Goal: Transaction & Acquisition: Purchase product/service

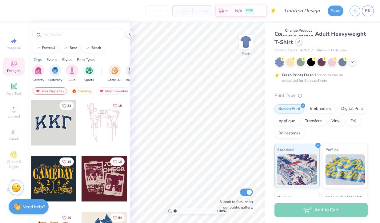
click at [298, 44] on div at bounding box center [298, 41] width 7 height 7
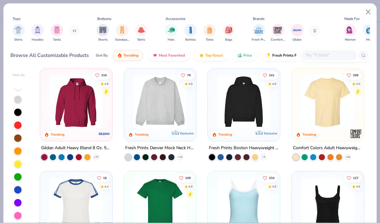
scroll to position [3, 0]
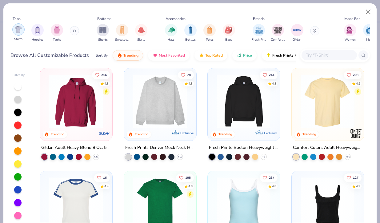
click at [18, 30] on img "filter for Shirts" at bounding box center [18, 29] width 7 height 7
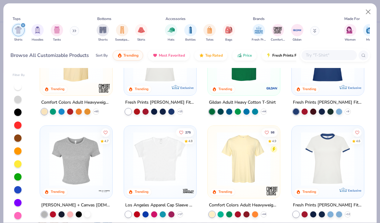
scroll to position [90, 0]
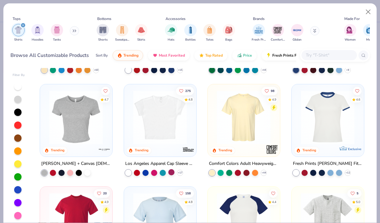
click at [170, 172] on div at bounding box center [171, 172] width 6 height 6
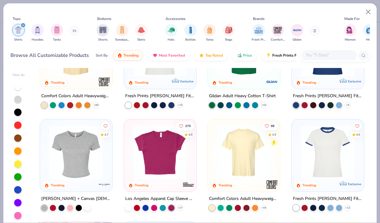
scroll to position [52, 0]
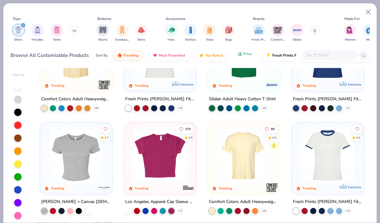
click at [242, 57] on button "Price" at bounding box center [244, 54] width 24 height 10
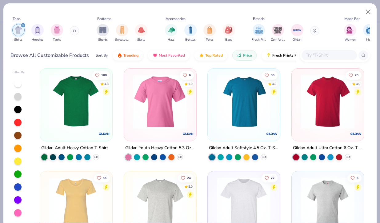
scroll to position [0, 0]
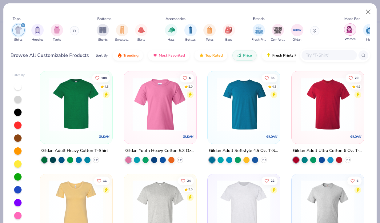
click at [345, 31] on div "filter for Women" at bounding box center [350, 29] width 12 height 12
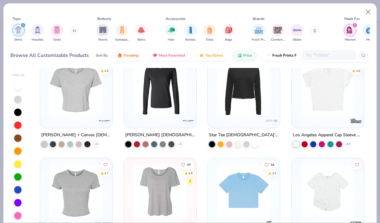
scroll to position [714, 0]
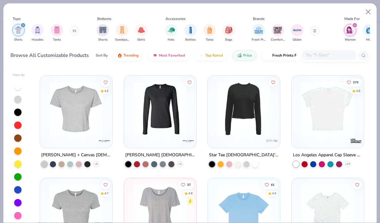
click at [328, 132] on img at bounding box center [328, 109] width 60 height 54
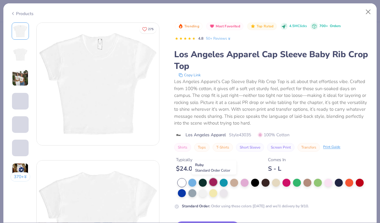
click at [216, 183] on div at bounding box center [213, 182] width 8 height 8
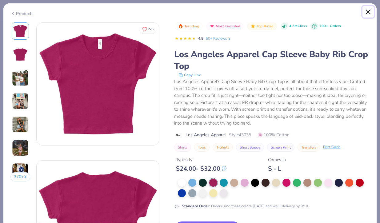
click at [371, 6] on button "Close" at bounding box center [369, 12] width 12 height 12
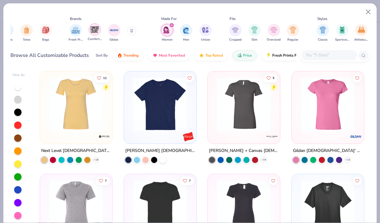
scroll to position [0, 185]
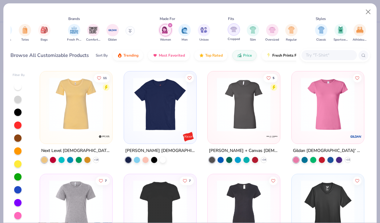
click at [231, 32] on img "filter for Cropped" at bounding box center [233, 29] width 7 height 7
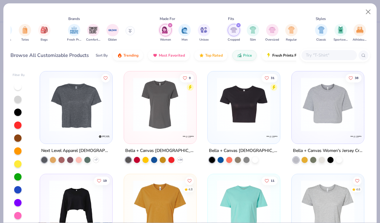
click at [238, 122] on img at bounding box center [244, 105] width 60 height 54
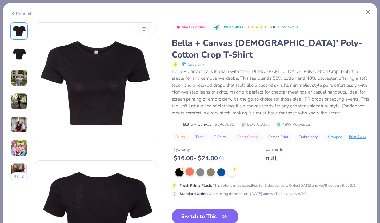
click at [190, 168] on div at bounding box center [190, 172] width 8 height 8
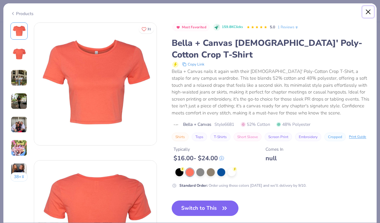
click at [365, 11] on button "Close" at bounding box center [369, 12] width 12 height 12
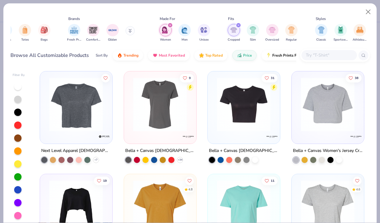
click at [99, 135] on img at bounding box center [104, 136] width 12 height 12
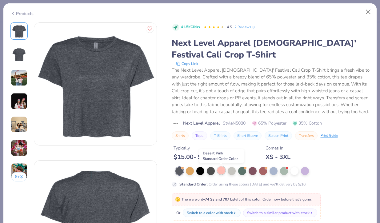
click at [223, 174] on div at bounding box center [221, 170] width 8 height 8
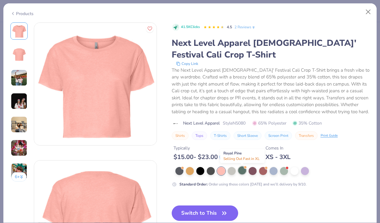
click at [241, 172] on div at bounding box center [242, 170] width 8 height 8
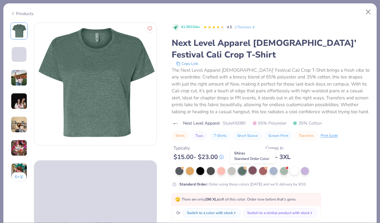
click at [255, 172] on div at bounding box center [253, 170] width 8 height 8
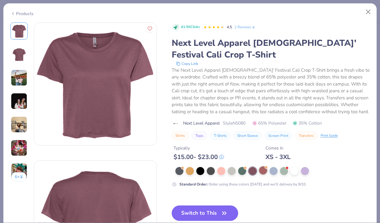
click at [258, 173] on div at bounding box center [272, 171] width 194 height 8
click at [260, 173] on div at bounding box center [263, 170] width 8 height 8
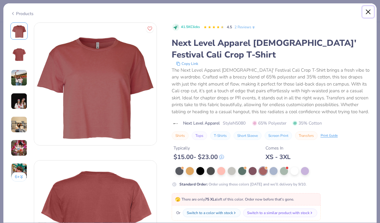
click at [368, 13] on button "Close" at bounding box center [369, 12] width 12 height 12
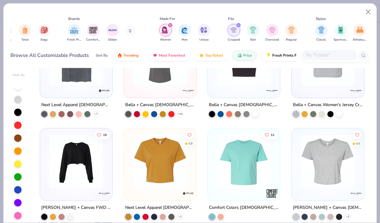
scroll to position [82, 0]
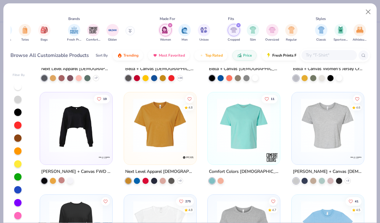
click at [61, 180] on div at bounding box center [61, 180] width 6 height 6
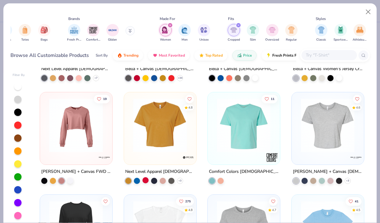
click at [145, 180] on div at bounding box center [145, 180] width 6 height 6
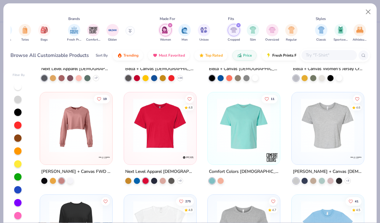
click at [168, 160] on div "4.8" at bounding box center [160, 128] width 72 height 72
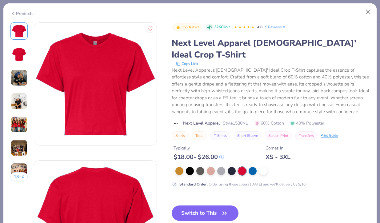
click at [22, 99] on img at bounding box center [19, 101] width 17 height 17
click at [22, 127] on img at bounding box center [19, 124] width 17 height 17
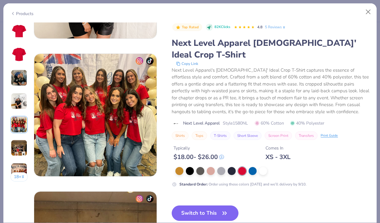
scroll to position [551, 0]
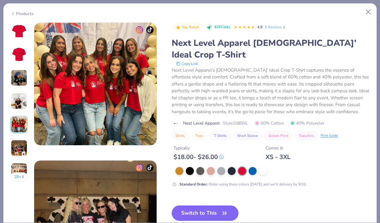
click at [22, 146] on img at bounding box center [19, 148] width 17 height 17
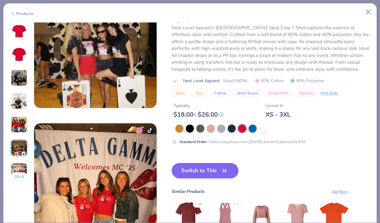
scroll to position [729, 0]
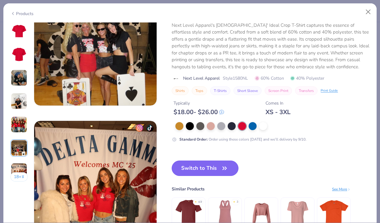
click at [214, 172] on button "Switch to This" at bounding box center [205, 168] width 67 height 15
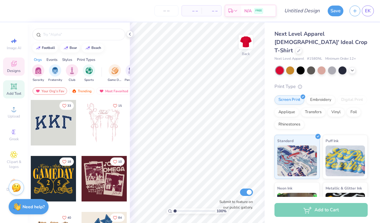
click at [13, 91] on span "Add Text" at bounding box center [13, 93] width 15 height 5
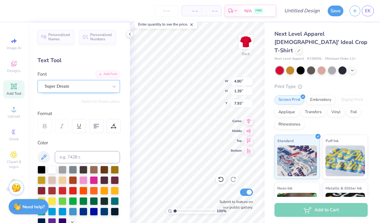
click at [78, 89] on div "Super Dream" at bounding box center [76, 87] width 65 height 10
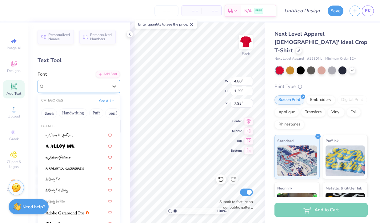
click at [78, 89] on div "Super Dream" at bounding box center [76, 86] width 63 height 7
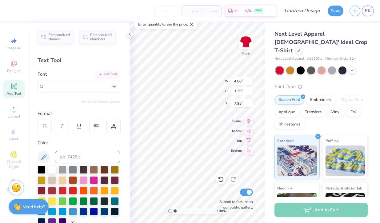
paste input "SPRING25"
type input "SPRING25"
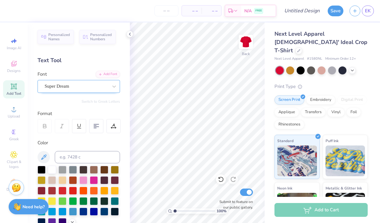
click at [99, 85] on div "Super Dream" at bounding box center [76, 87] width 65 height 10
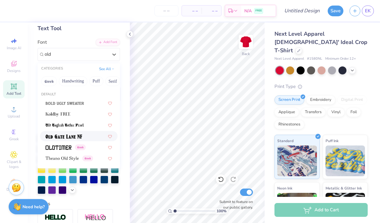
scroll to position [34, 0]
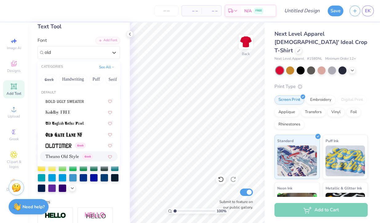
click at [83, 155] on span "Greek" at bounding box center [87, 157] width 10 height 6
type input "old"
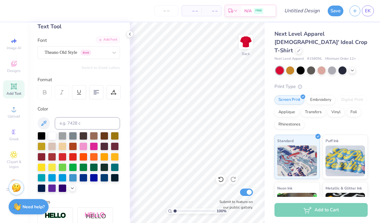
click at [110, 40] on div "Add Font" at bounding box center [108, 39] width 24 height 7
click at [14, 89] on icon at bounding box center [14, 86] width 6 height 6
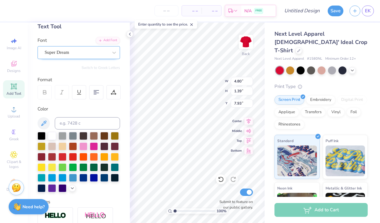
type textarea "Alpha Gam"
click at [95, 52] on div "Super Dream" at bounding box center [76, 53] width 65 height 10
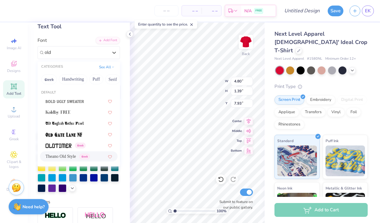
click at [76, 153] on span "Theano Old Style" at bounding box center [61, 156] width 30 height 6
type input "old"
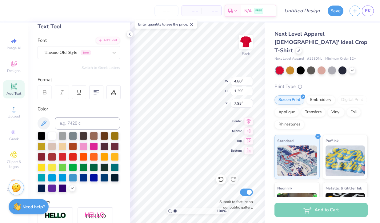
scroll to position [0, 1]
click at [265, 127] on div "– – Per Item – – Total Est. Delivery N/A FREE Design Title Save EK Image AI Des…" at bounding box center [190, 111] width 380 height 223
click at [42, 90] on icon at bounding box center [45, 93] width 6 height 6
type input "3.48"
type input "8.71"
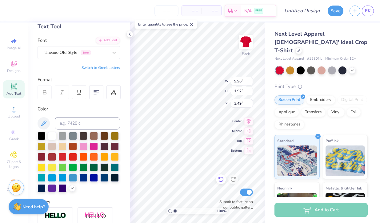
type input "1.68"
type input "3.39"
click at [18, 64] on div "Designs" at bounding box center [14, 67] width 22 height 18
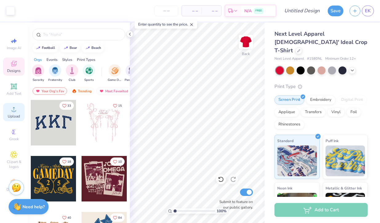
click at [17, 118] on span "Upload" at bounding box center [14, 116] width 12 height 5
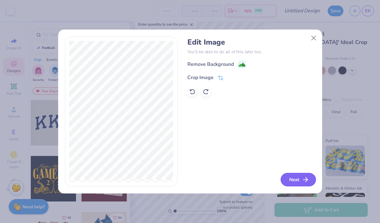
click at [299, 173] on button "Next" at bounding box center [298, 180] width 35 height 14
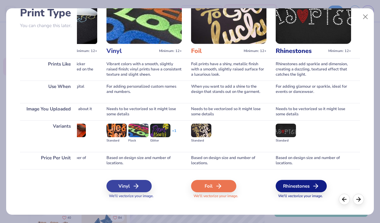
scroll to position [45, 0]
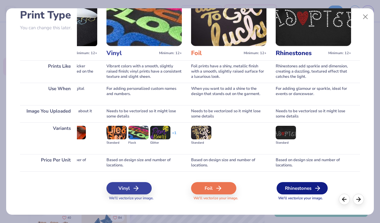
click at [303, 185] on div "Rhinestones" at bounding box center [302, 188] width 51 height 12
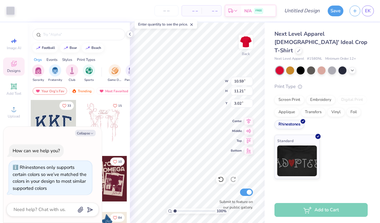
type textarea "x"
type input "3.00"
type textarea "x"
type input "2.57"
type input "2.72"
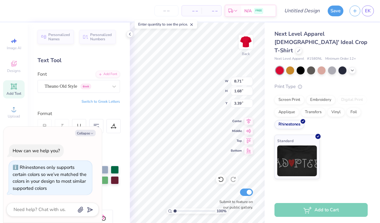
type textarea "x"
type input "3.52"
click at [108, 147] on div "Color" at bounding box center [79, 166] width 82 height 55
click at [86, 132] on button "Collapse" at bounding box center [85, 133] width 21 height 6
type textarea "x"
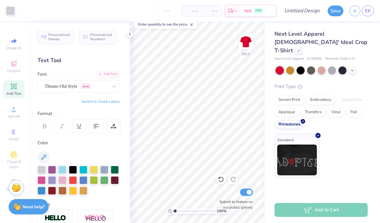
click at [307, 155] on img at bounding box center [297, 160] width 40 height 31
click at [304, 134] on div "Standard" at bounding box center [297, 156] width 45 height 44
click at [319, 135] on div "Standard" at bounding box center [297, 157] width 45 height 44
click at [309, 154] on img at bounding box center [297, 160] width 40 height 31
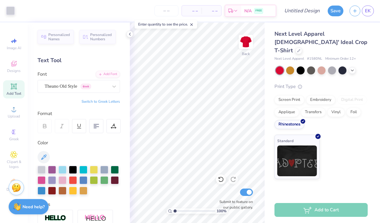
click at [321, 126] on div "Print Type Screen Print Embroidery Digital Print Applique Transfers Vinyl Foil …" at bounding box center [321, 131] width 93 height 96
click at [319, 134] on icon at bounding box center [318, 135] width 3 height 3
click at [12, 66] on icon at bounding box center [13, 63] width 7 height 7
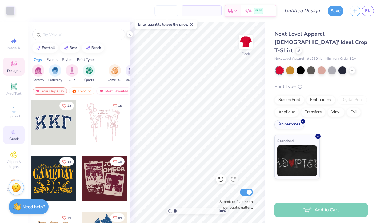
click at [16, 130] on icon at bounding box center [13, 131] width 7 height 7
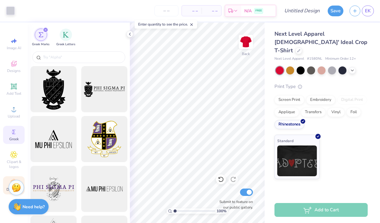
click at [5, 186] on div "Decorate" at bounding box center [14, 185] width 22 height 18
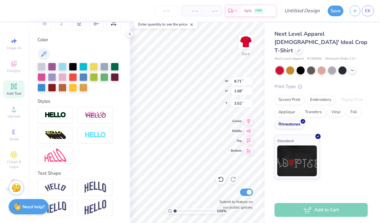
scroll to position [0, 0]
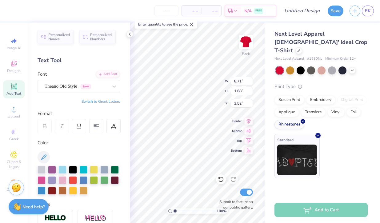
click at [308, 145] on img at bounding box center [297, 160] width 40 height 31
click at [170, 13] on input "number" at bounding box center [166, 10] width 24 height 11
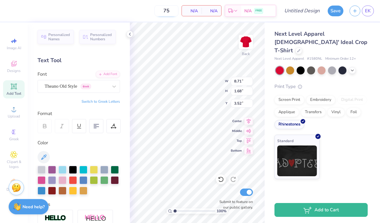
type input "75"
click at [335, 153] on div "Standard" at bounding box center [321, 157] width 93 height 44
click at [129, 144] on div "Personalized Names Personalized Numbers Text Tool Add Font Font Theano Old Styl…" at bounding box center [79, 122] width 102 height 201
click at [129, 34] on icon at bounding box center [129, 34] width 5 height 5
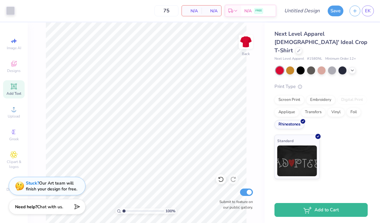
click at [206, 10] on span "N/A" at bounding box center [211, 11] width 12 height 6
click at [296, 152] on img at bounding box center [297, 160] width 40 height 31
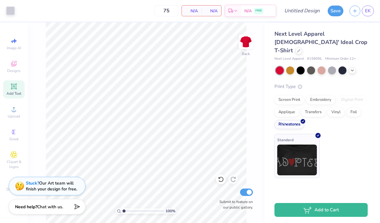
click at [314, 145] on img at bounding box center [297, 160] width 40 height 31
click at [355, 67] on icon at bounding box center [352, 69] width 5 height 5
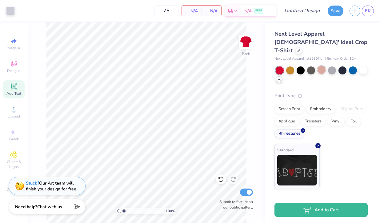
click at [319, 66] on div at bounding box center [322, 70] width 8 height 8
click at [343, 66] on div at bounding box center [343, 70] width 8 height 8
click at [294, 104] on div "Screen Print" at bounding box center [290, 108] width 30 height 9
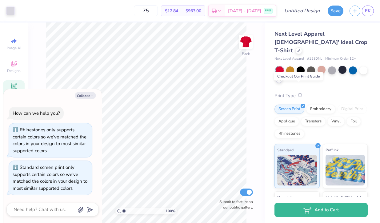
click at [300, 95] on line at bounding box center [300, 95] width 0 height 1
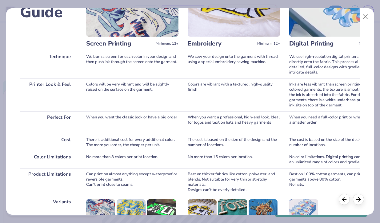
click at [125, 36] on img at bounding box center [132, 4] width 92 height 63
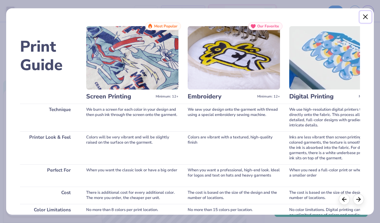
click at [371, 17] on button "Close" at bounding box center [366, 17] width 12 height 12
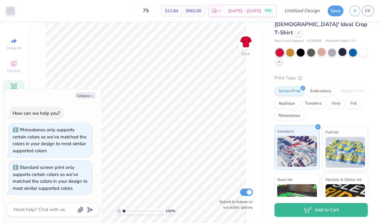
scroll to position [23, 0]
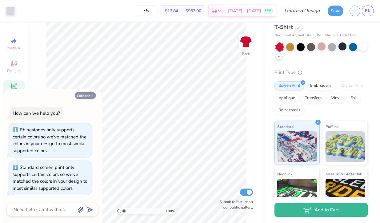
click at [86, 92] on button "Collapse" at bounding box center [85, 95] width 21 height 6
type textarea "x"
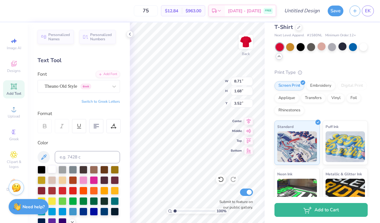
click at [52, 171] on div at bounding box center [52, 169] width 8 height 8
type input "2.57"
type input "2.72"
type input "3.00"
click at [52, 170] on div at bounding box center [52, 169] width 8 height 8
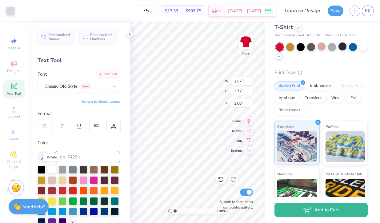
click at [52, 170] on div at bounding box center [52, 169] width 8 height 8
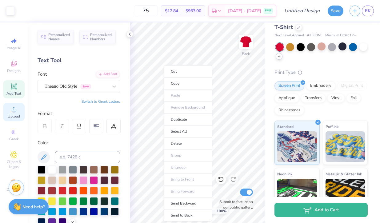
click at [13, 121] on div "Upload" at bounding box center [14, 112] width 22 height 18
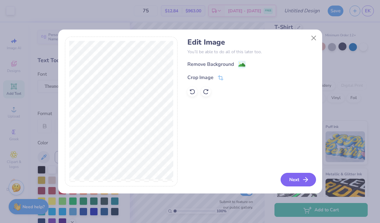
click at [297, 181] on button "Next" at bounding box center [298, 180] width 35 height 14
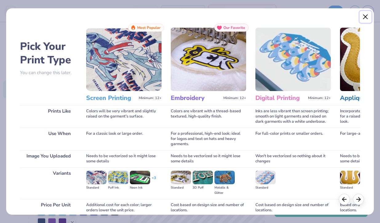
click at [368, 16] on button "Close" at bounding box center [366, 17] width 12 height 12
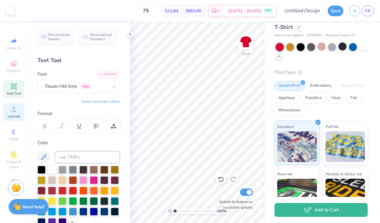
click at [15, 108] on icon at bounding box center [13, 109] width 7 height 7
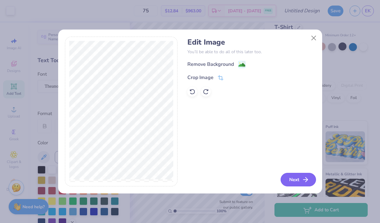
click at [292, 175] on button "Next" at bounding box center [298, 180] width 35 height 14
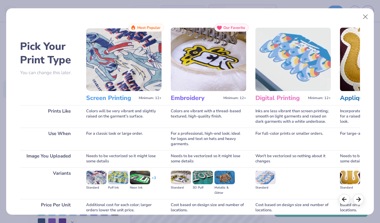
click at [106, 67] on img at bounding box center [123, 59] width 75 height 63
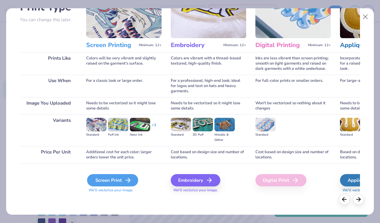
click at [118, 179] on div "Screen Print" at bounding box center [112, 180] width 51 height 12
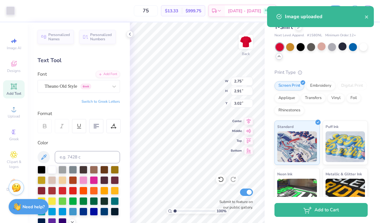
type input "2.75"
type input "2.91"
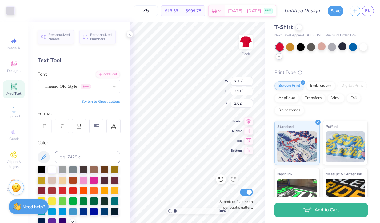
type input "3.00"
click at [129, 39] on div "Personalized Names Personalized Numbers Text Tool Add Font Font Theano Old Styl…" at bounding box center [79, 122] width 102 height 201
click at [129, 31] on div at bounding box center [129, 34] width 7 height 7
